Goal: Transaction & Acquisition: Subscribe to service/newsletter

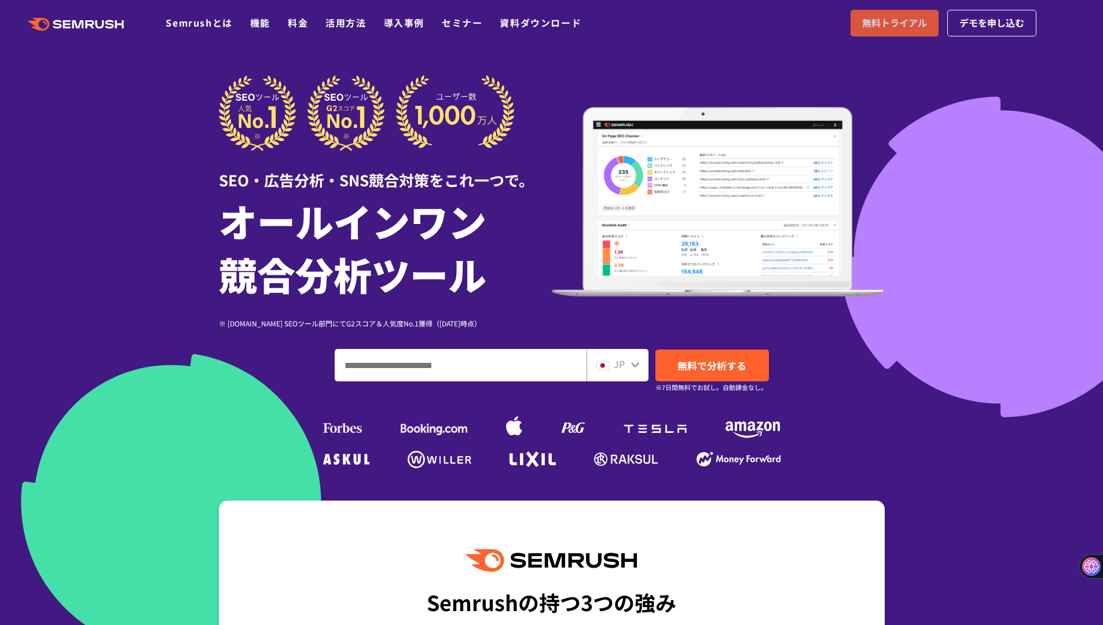
click at [898, 27] on span "無料トライアル" at bounding box center [894, 23] width 65 height 15
click at [259, 23] on link "機能" at bounding box center [260, 23] width 20 height 14
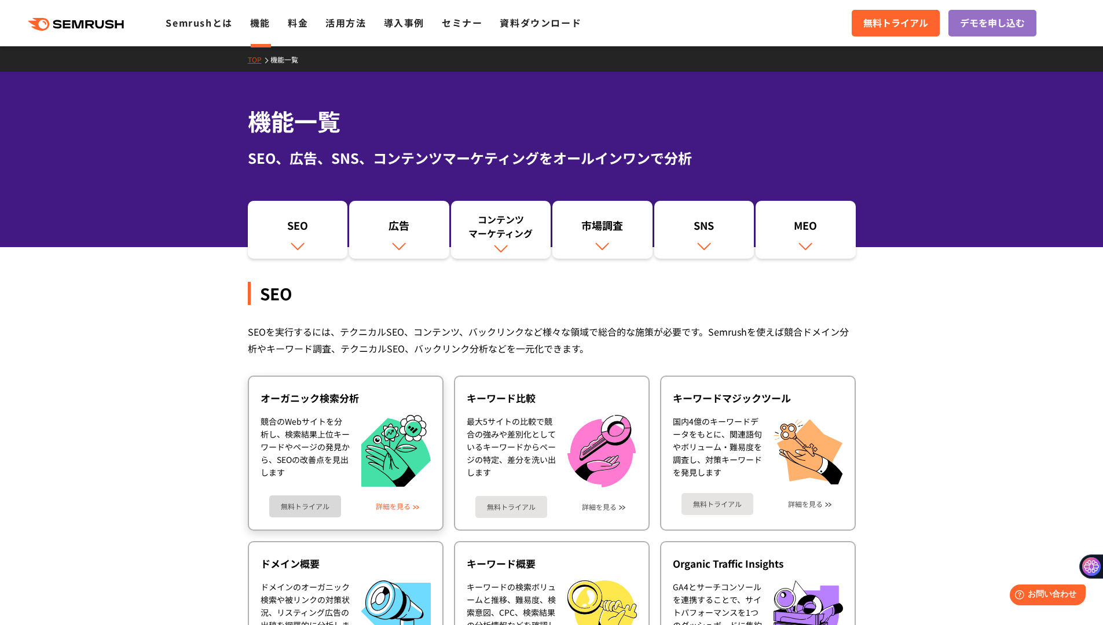
click at [390, 508] on link "詳細を見る" at bounding box center [393, 506] width 35 height 8
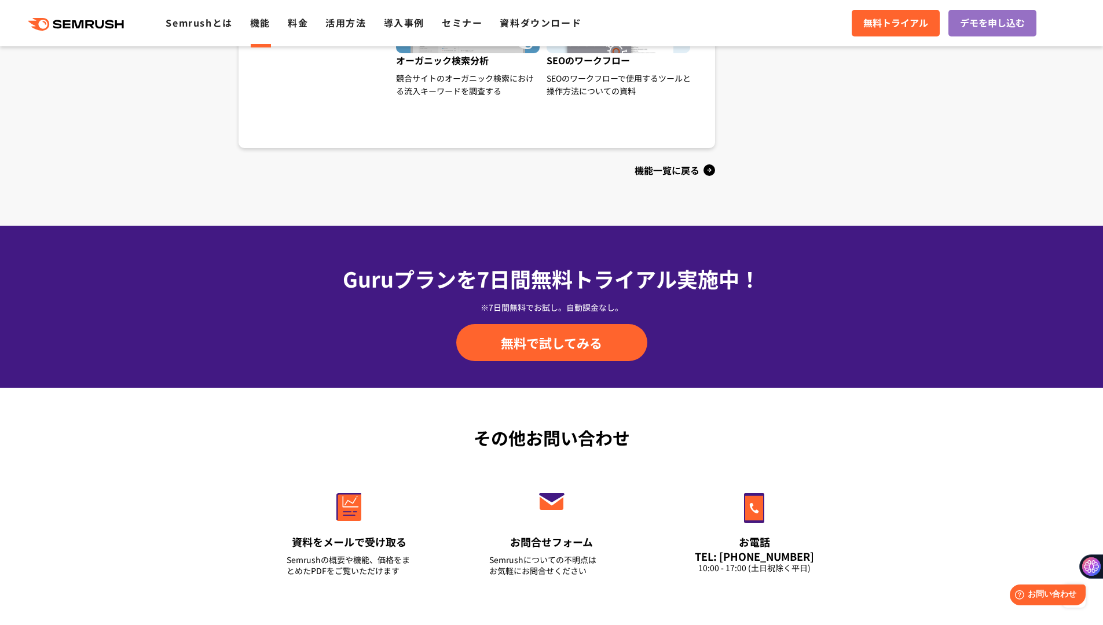
scroll to position [1320, 0]
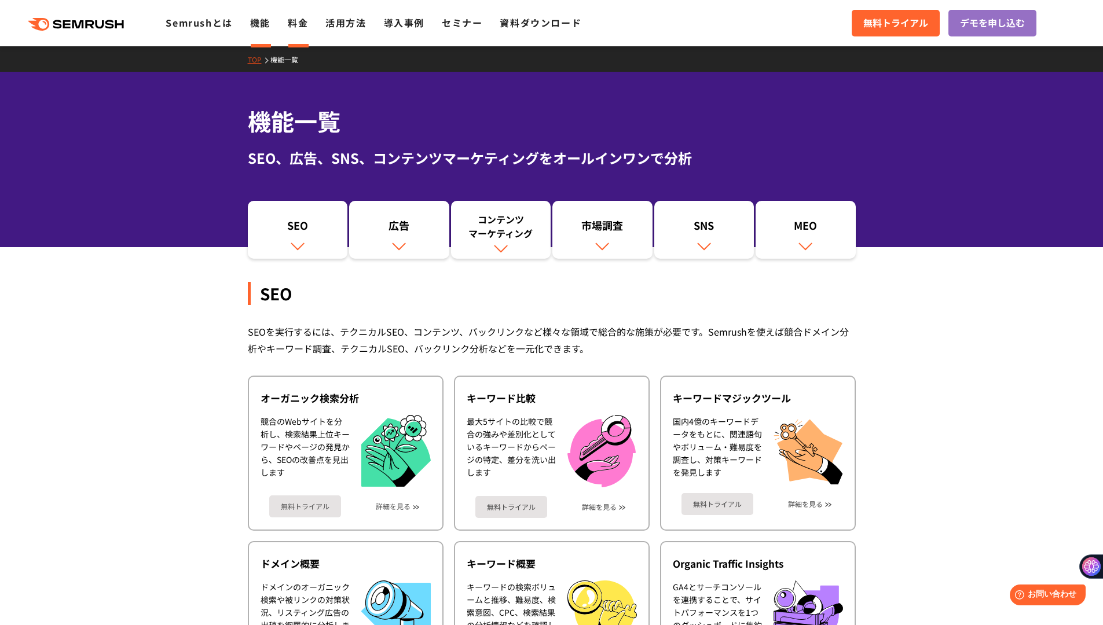
click at [297, 19] on link "料金" at bounding box center [298, 23] width 20 height 14
